Goal: Information Seeking & Learning: Learn about a topic

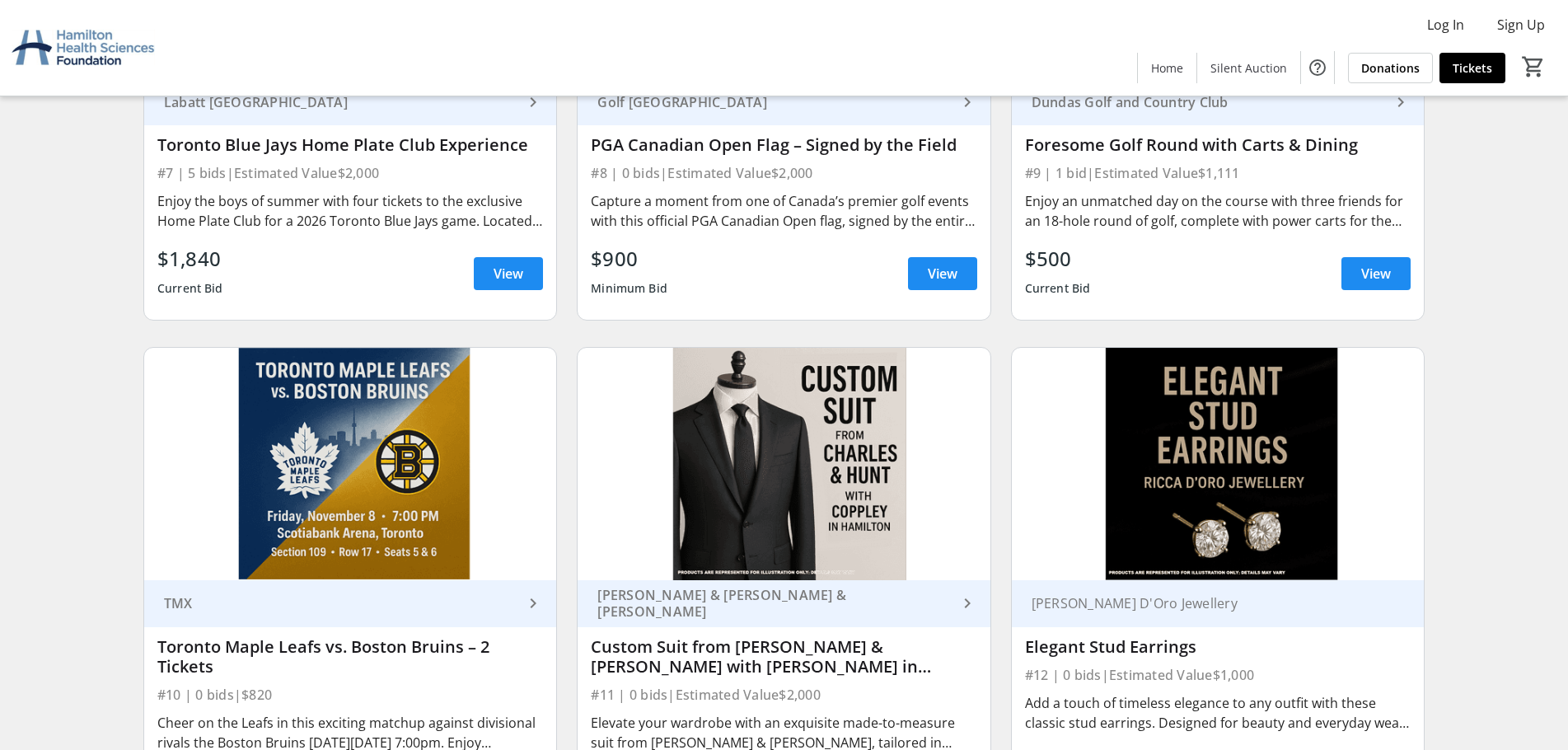
scroll to position [1026, 0]
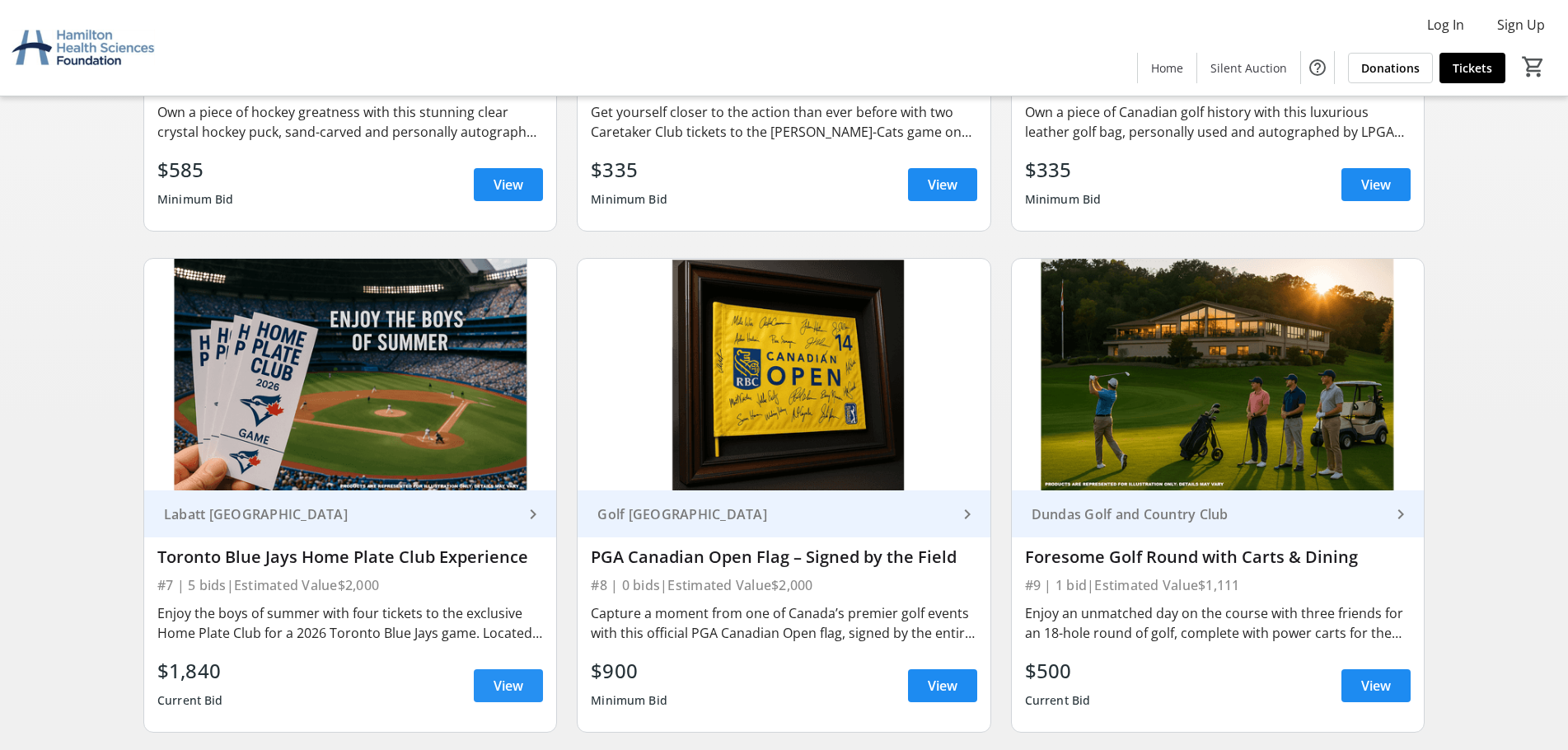
click at [528, 694] on span at bounding box center [509, 686] width 69 height 40
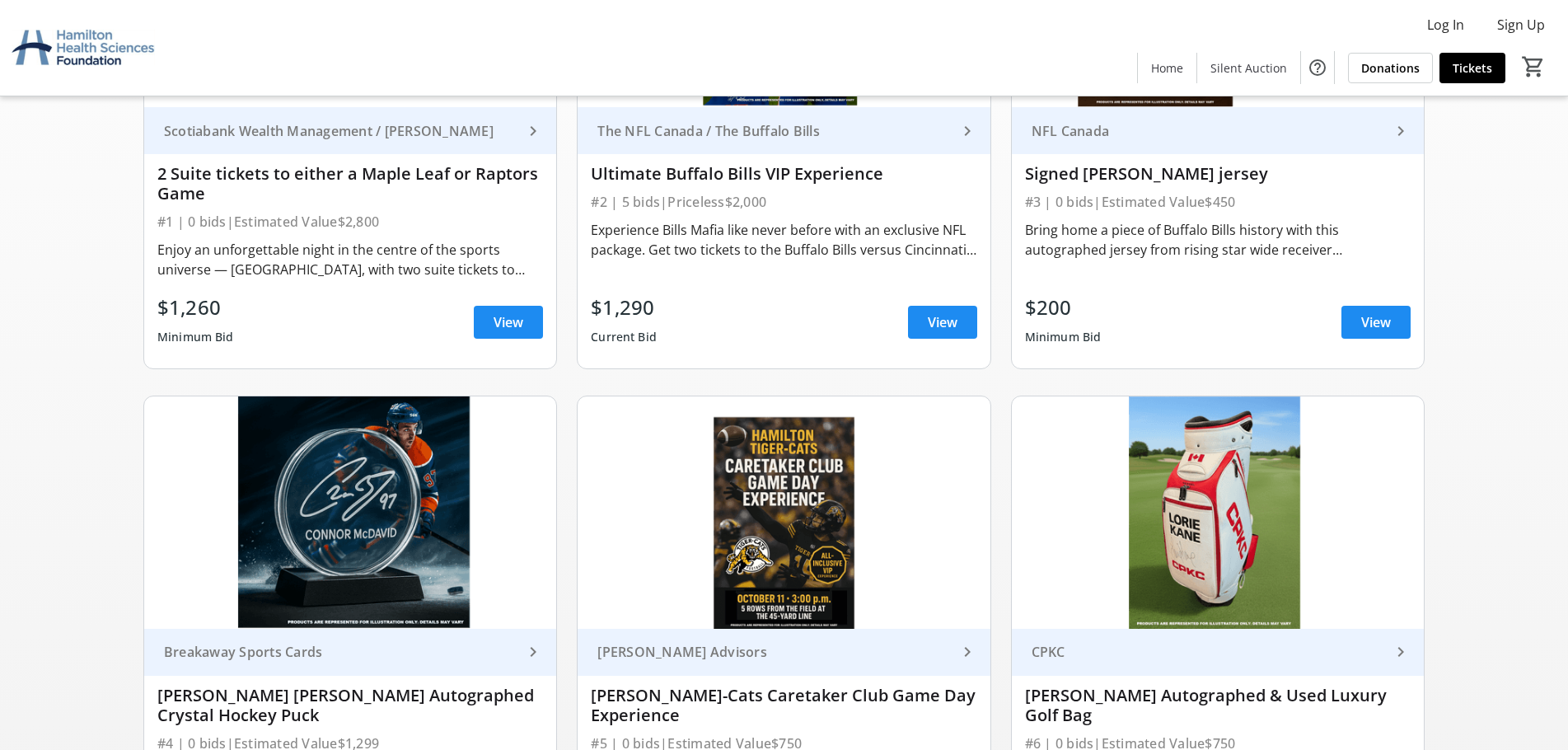
scroll to position [285, 0]
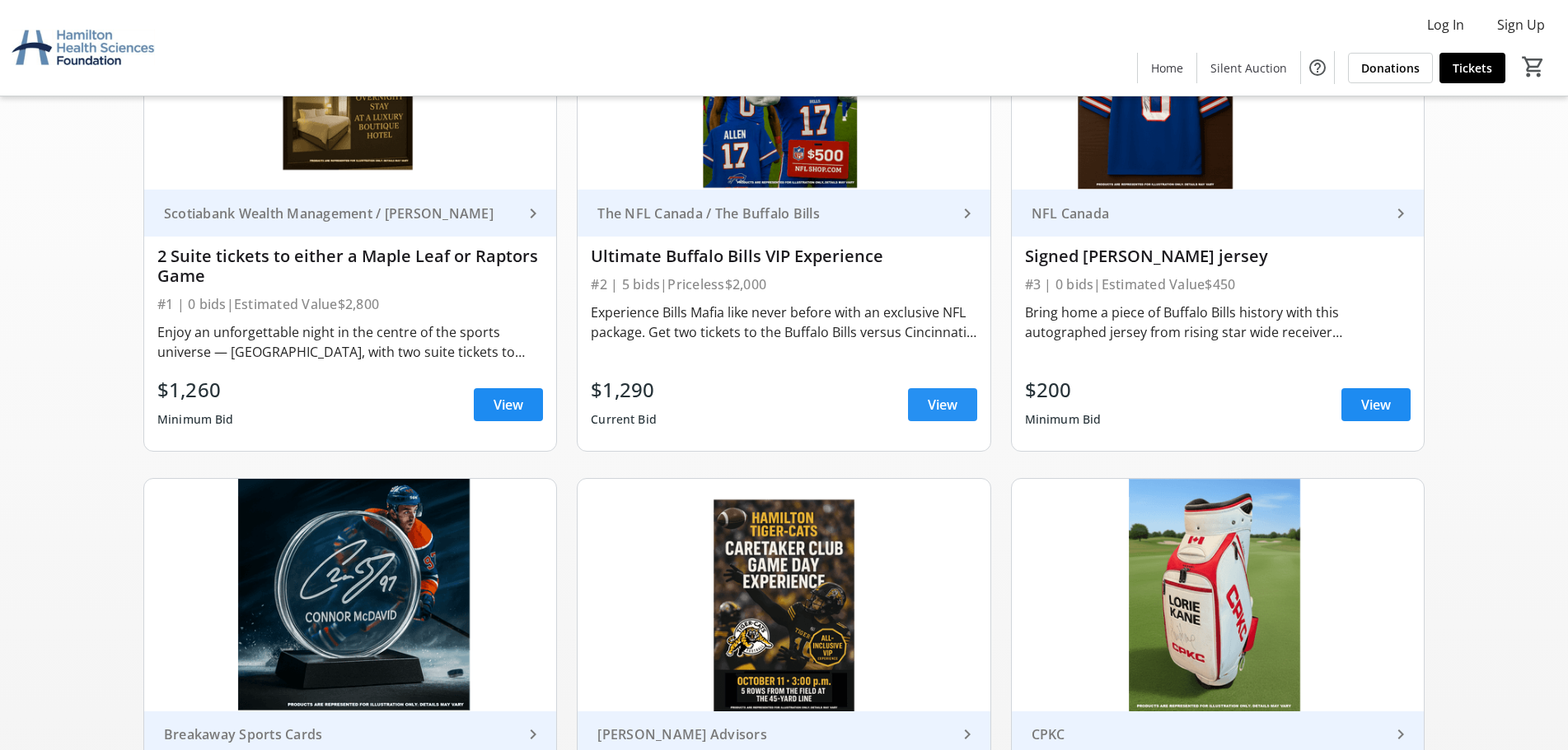
click at [954, 408] on span "View" at bounding box center [942, 405] width 30 height 20
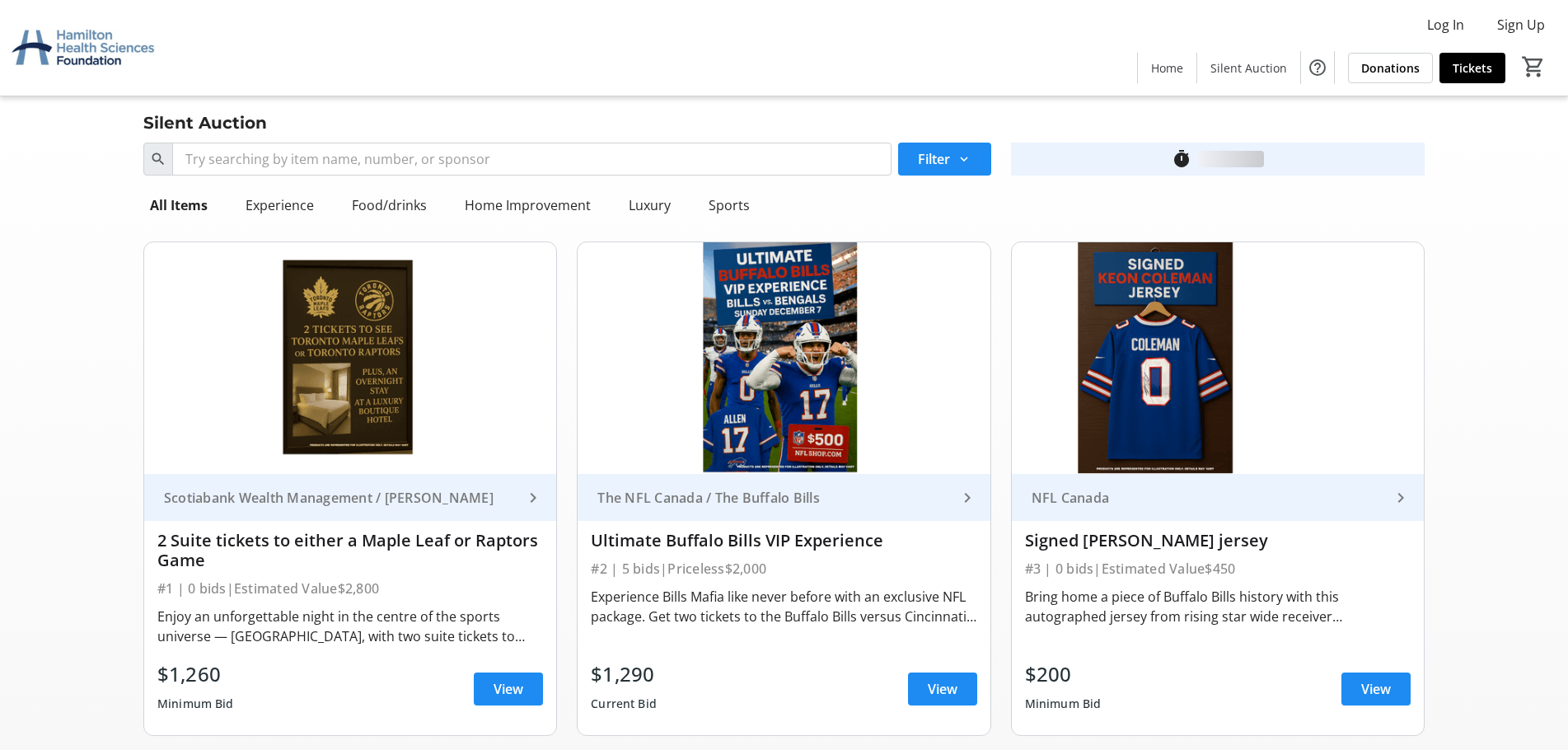
scroll to position [285, 0]
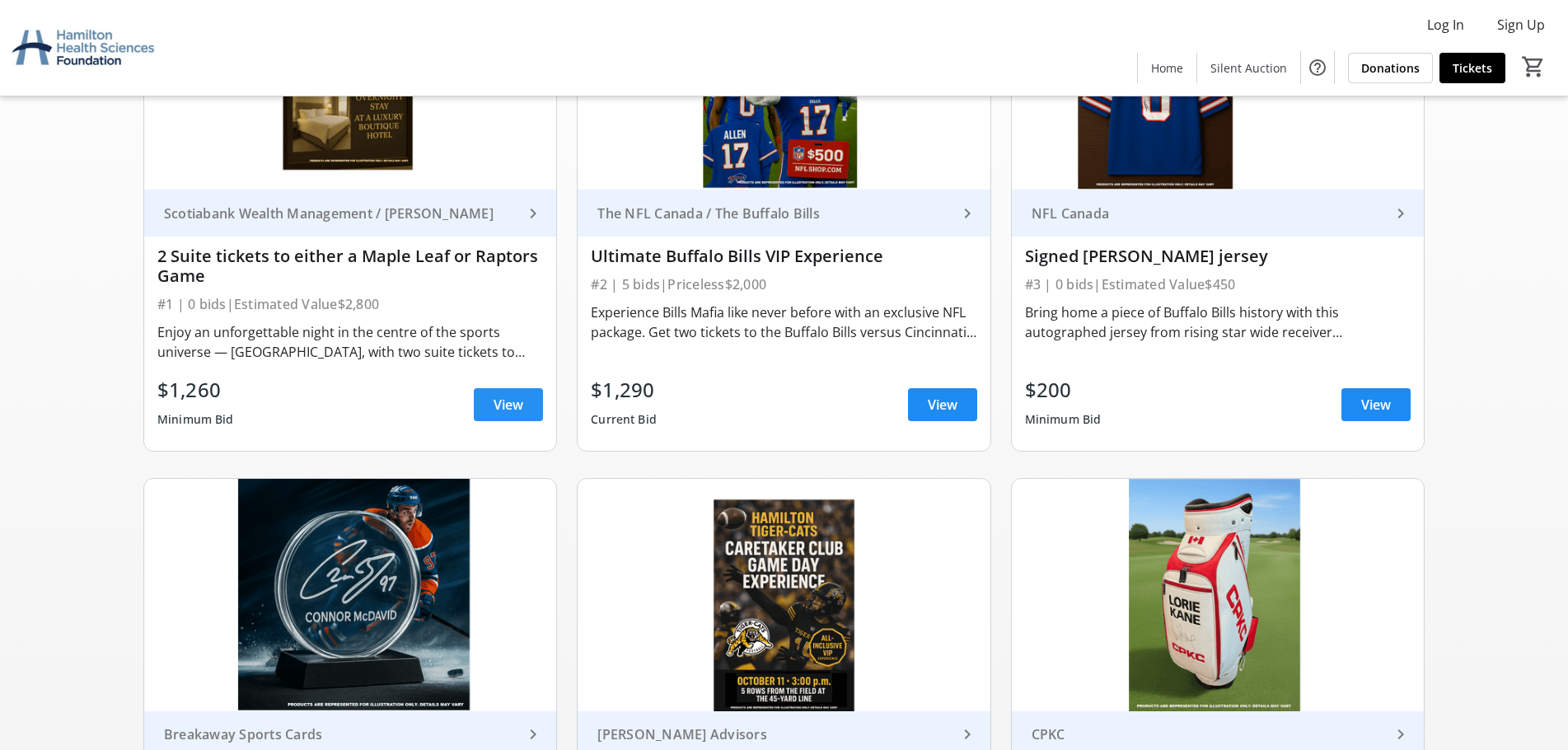
click at [522, 407] on span "View" at bounding box center [509, 405] width 30 height 20
